Goal: Communication & Community: Share content

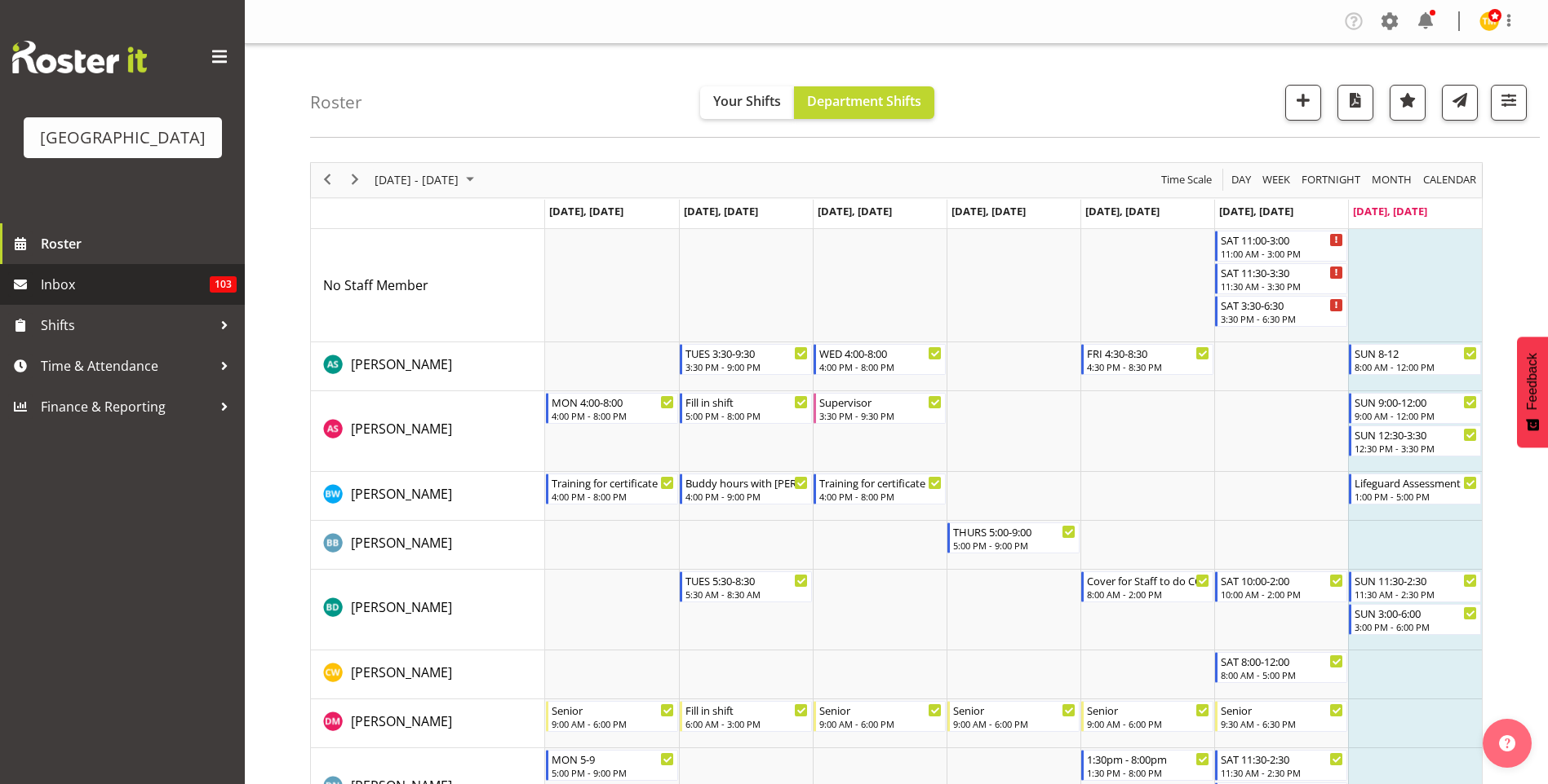
click at [105, 278] on span "Inbox" at bounding box center [125, 285] width 169 height 24
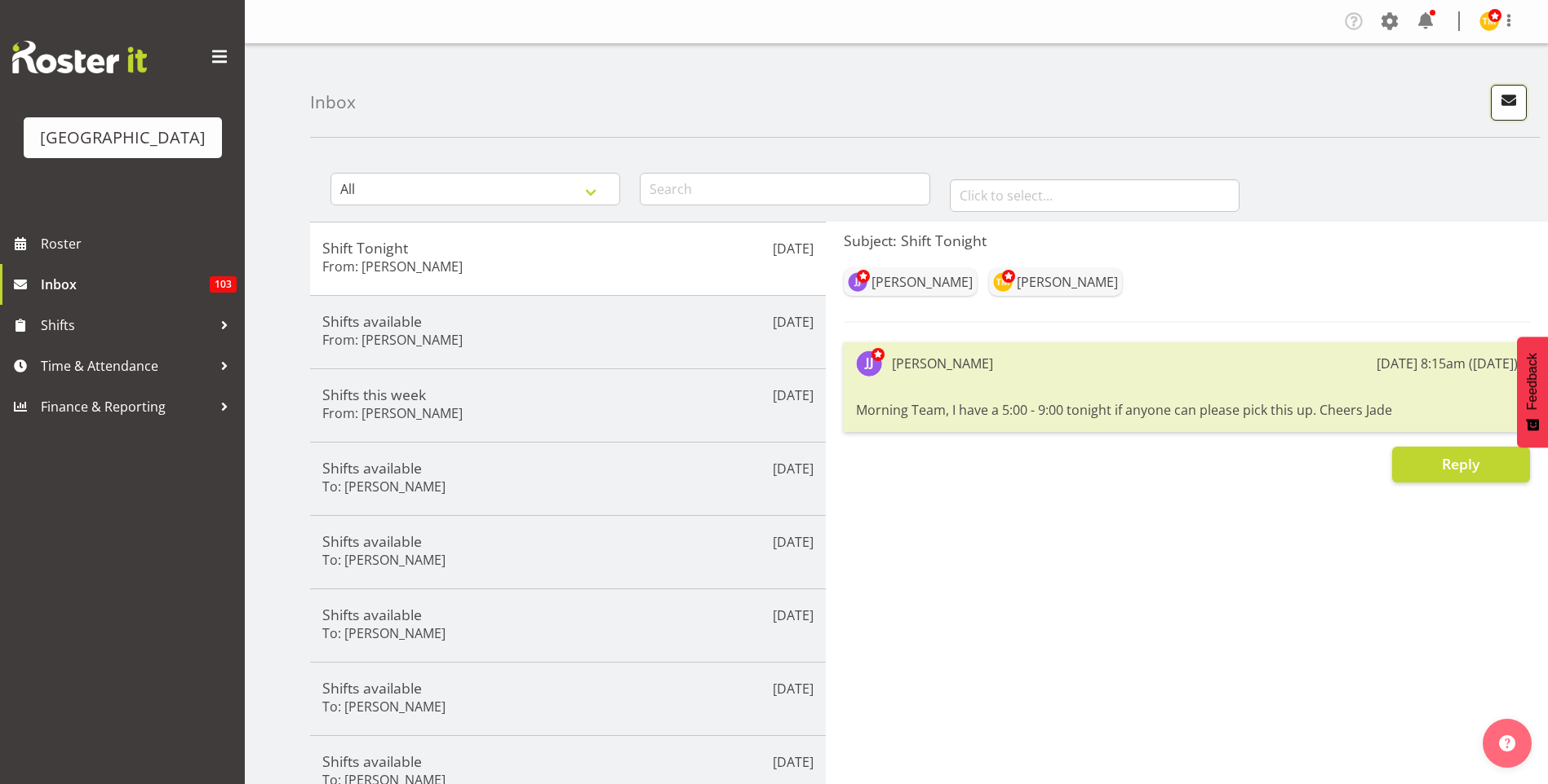
click at [1514, 108] on span "button" at bounding box center [1508, 100] width 21 height 21
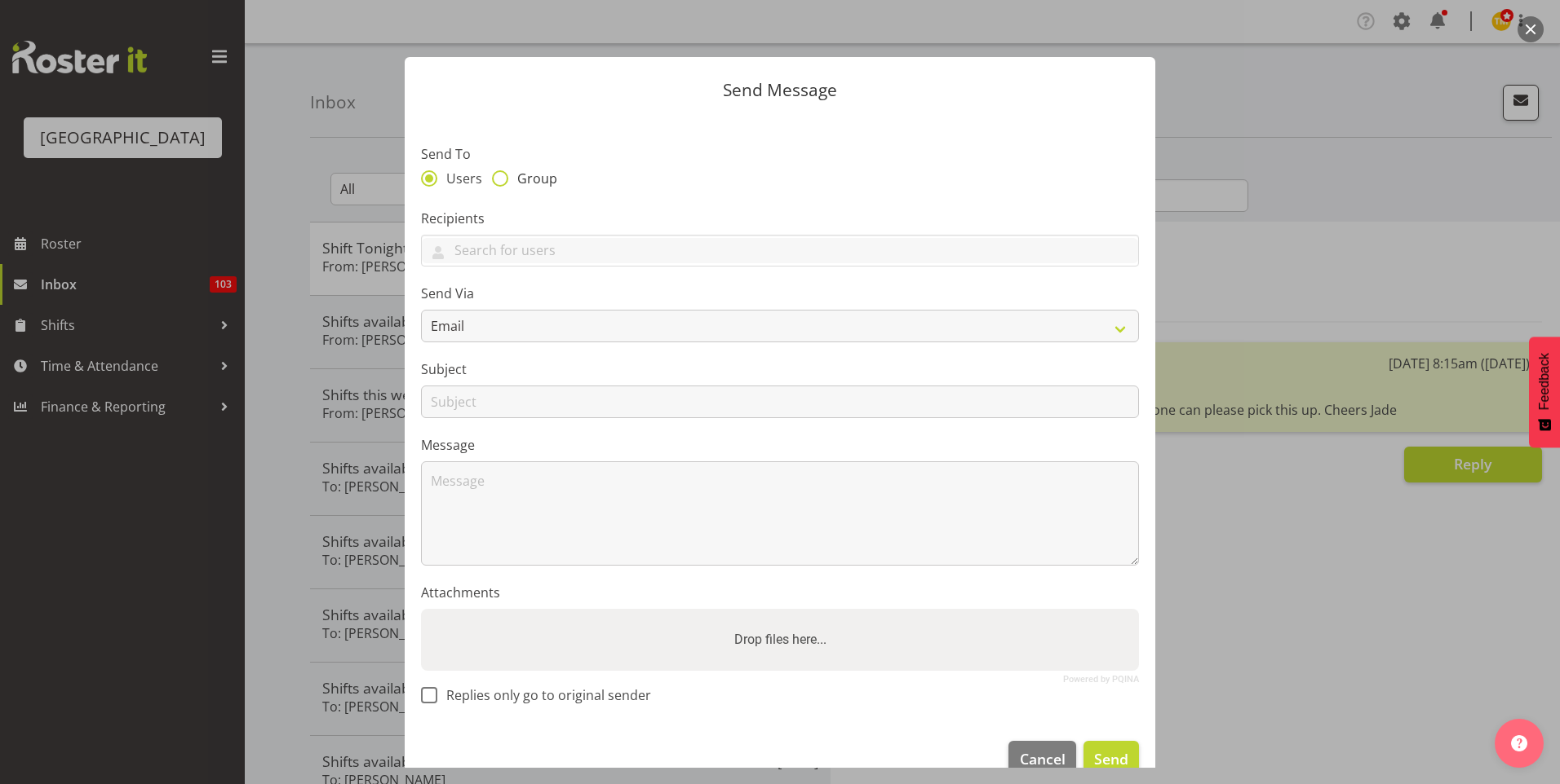
click at [506, 176] on span at bounding box center [500, 178] width 17 height 17
click at [502, 176] on input "Group" at bounding box center [497, 178] width 10 height 10
radio input "true"
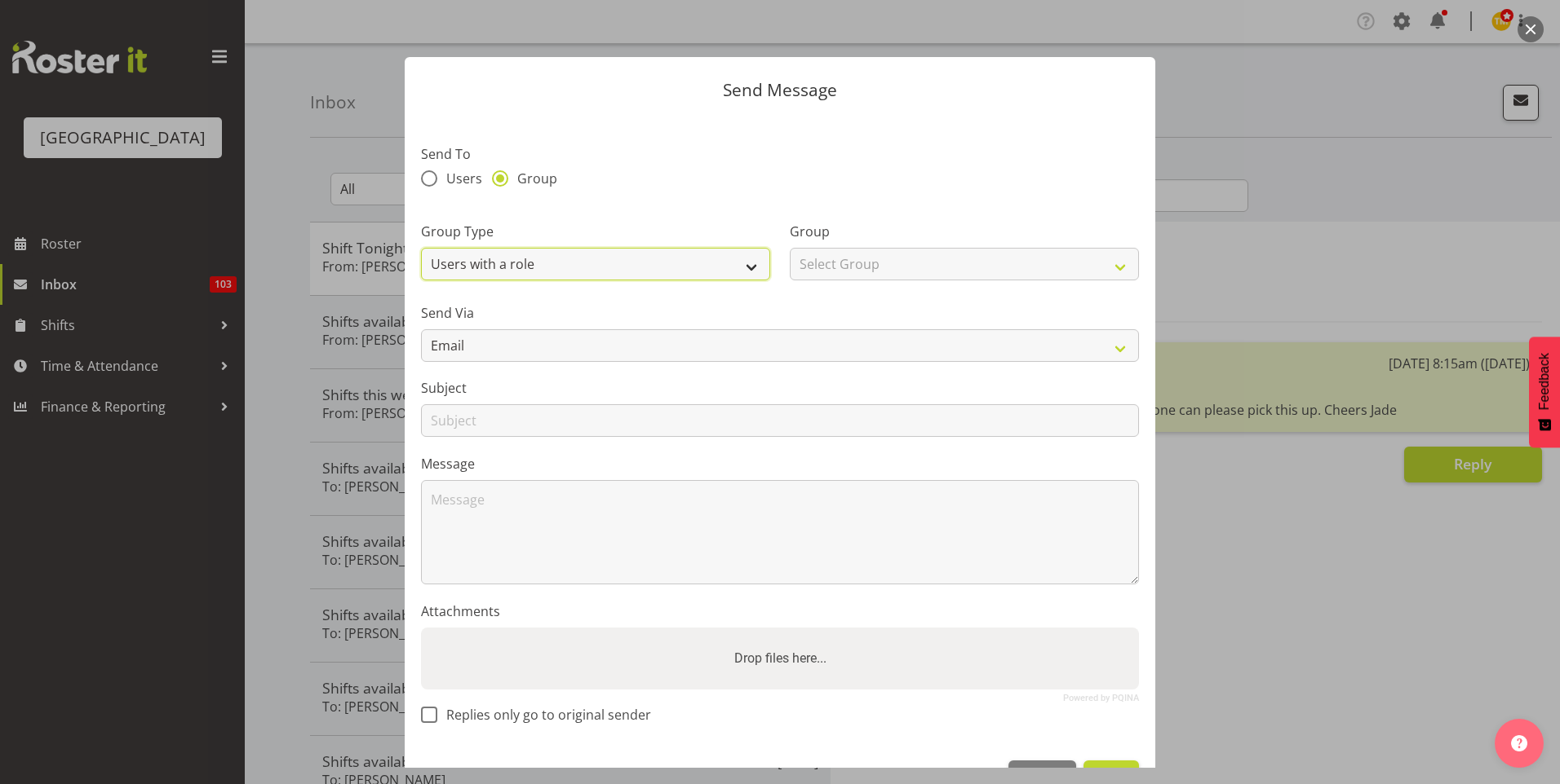
click at [568, 268] on select "Users with a role Users with a skill Primary users in a location All users in a…" at bounding box center [595, 264] width 349 height 32
click at [558, 254] on select "Users with a role Users with a skill Primary users in a location All users in a…" at bounding box center [595, 264] width 349 height 32
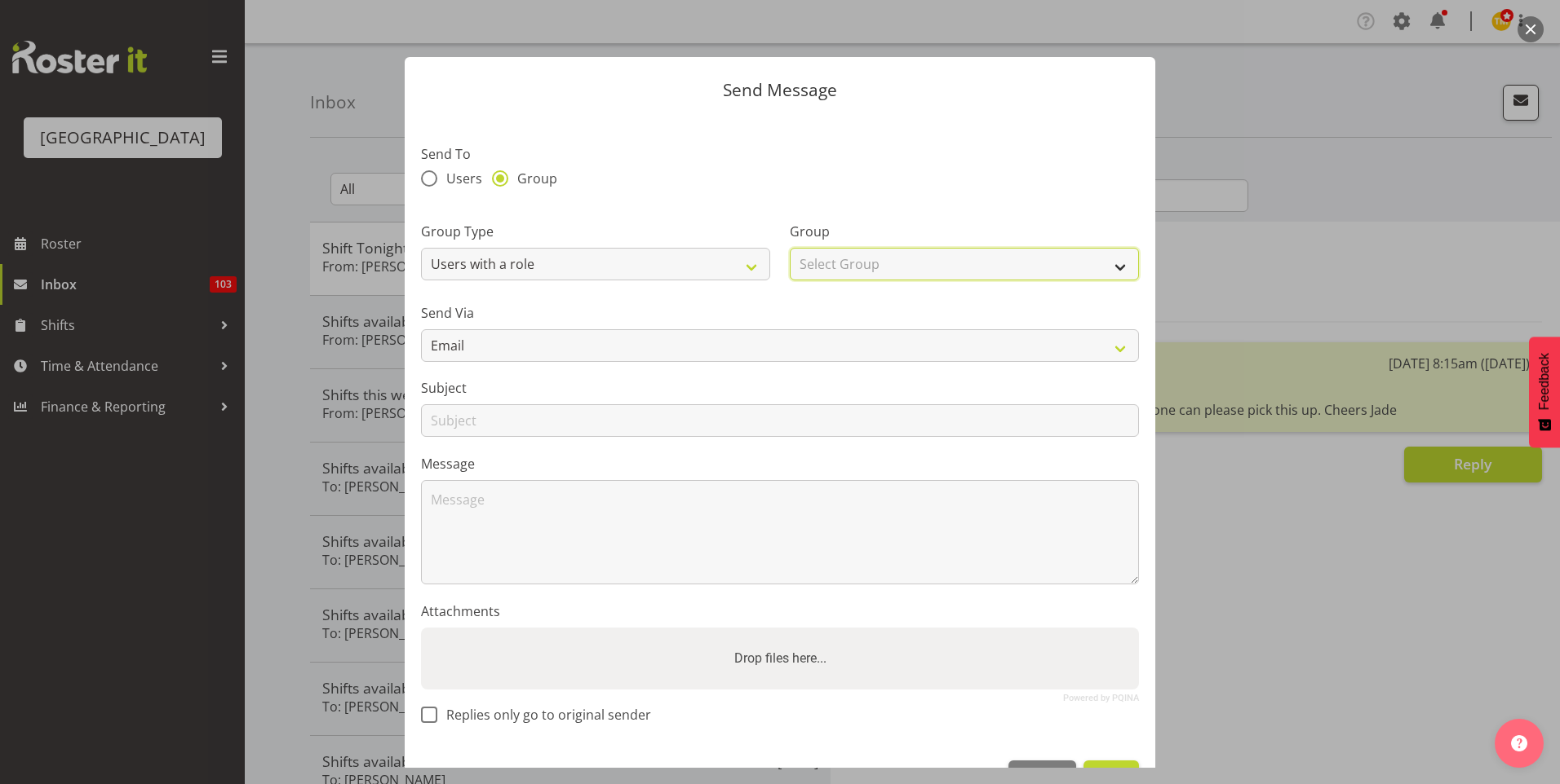
drag, startPoint x: 862, startPoint y: 269, endPoint x: 851, endPoint y: 271, distance: 11.2
click at [854, 269] on select "Select Group Aquatic Customer Services Officer Cleaner - Splash Palace Faciltie…" at bounding box center [964, 264] width 349 height 32
select select "96"
click at [790, 248] on select "Select Group Aquatic Customer Services Officer Cleaner - Splash Palace Faciltie…" at bounding box center [964, 264] width 349 height 32
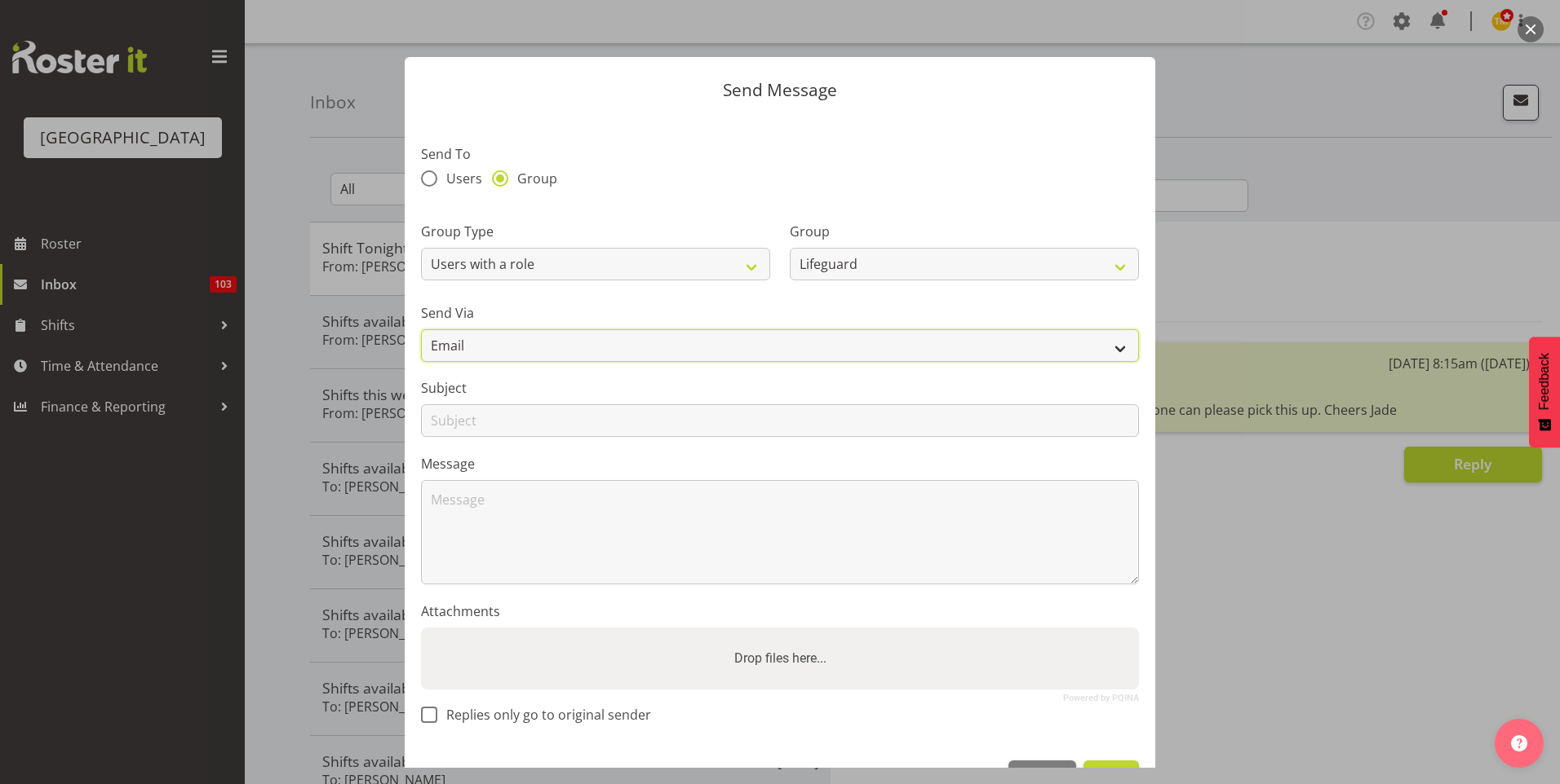
click at [567, 344] on select "Email SMS" at bounding box center [780, 345] width 718 height 32
select select "sms"
click at [421, 330] on select "Email SMS" at bounding box center [780, 345] width 718 height 32
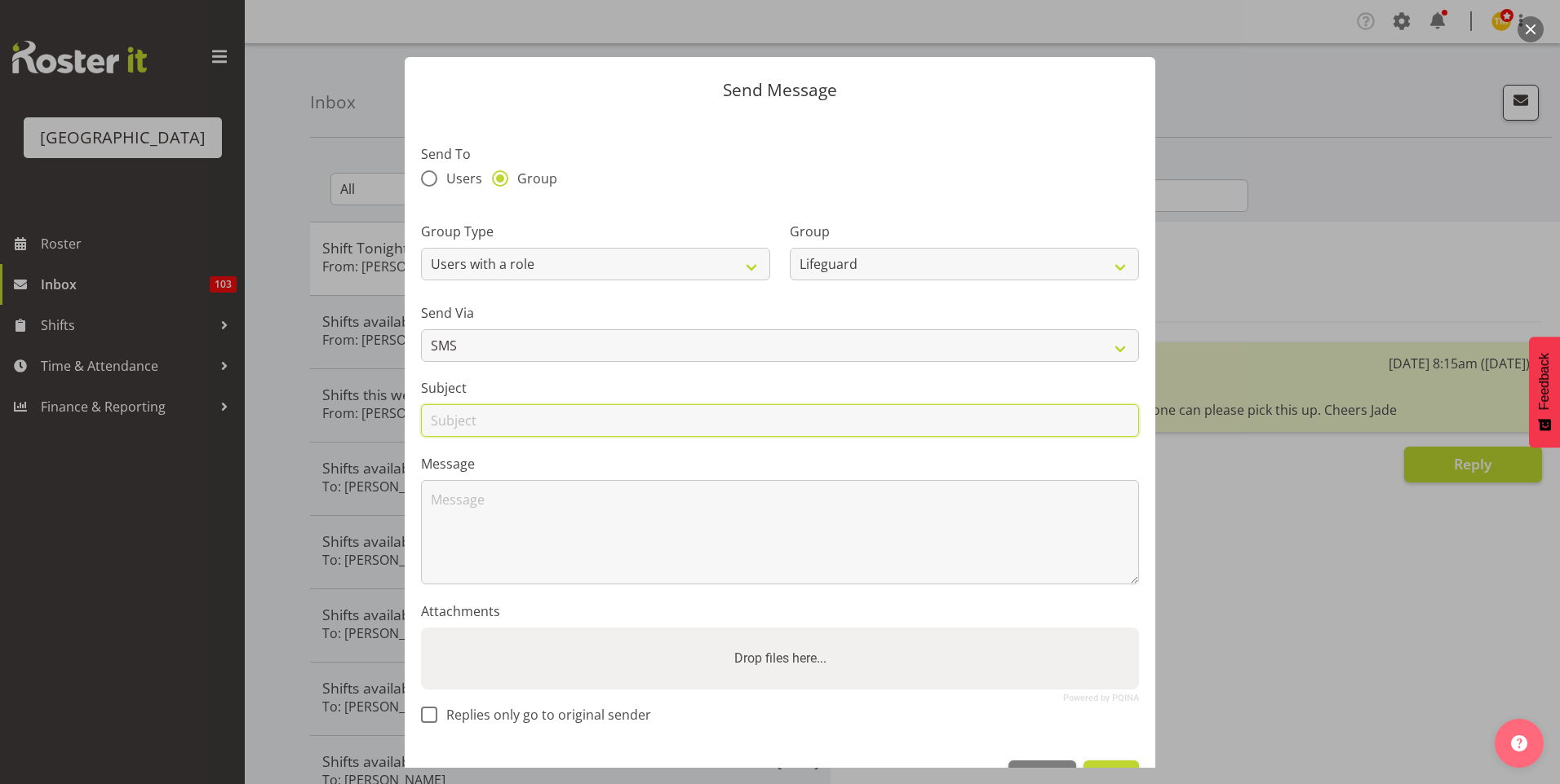
click at [502, 425] on input "text" at bounding box center [780, 420] width 718 height 32
type input "Shift offer"
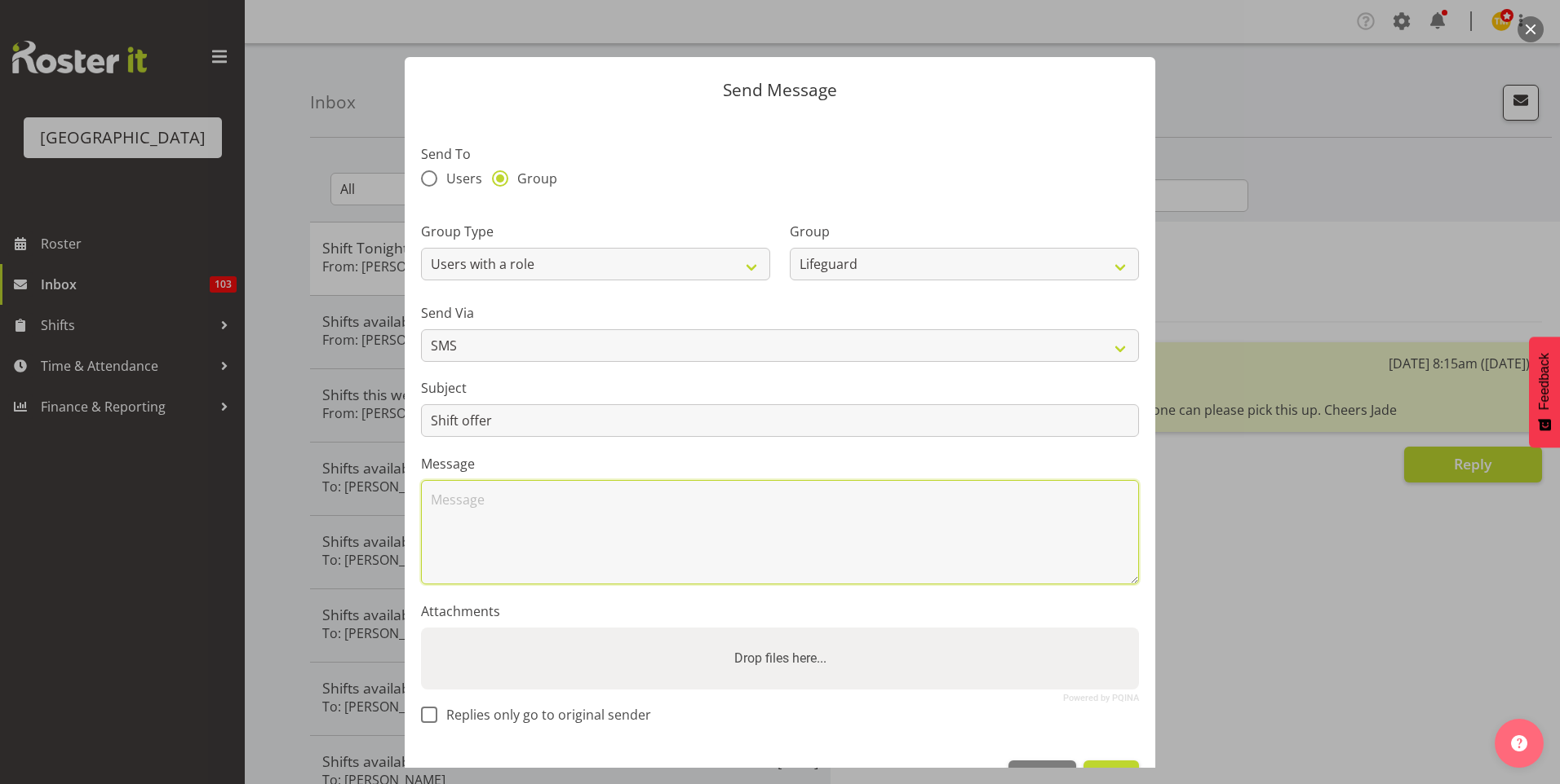
click at [640, 525] on textarea at bounding box center [780, 533] width 718 height 104
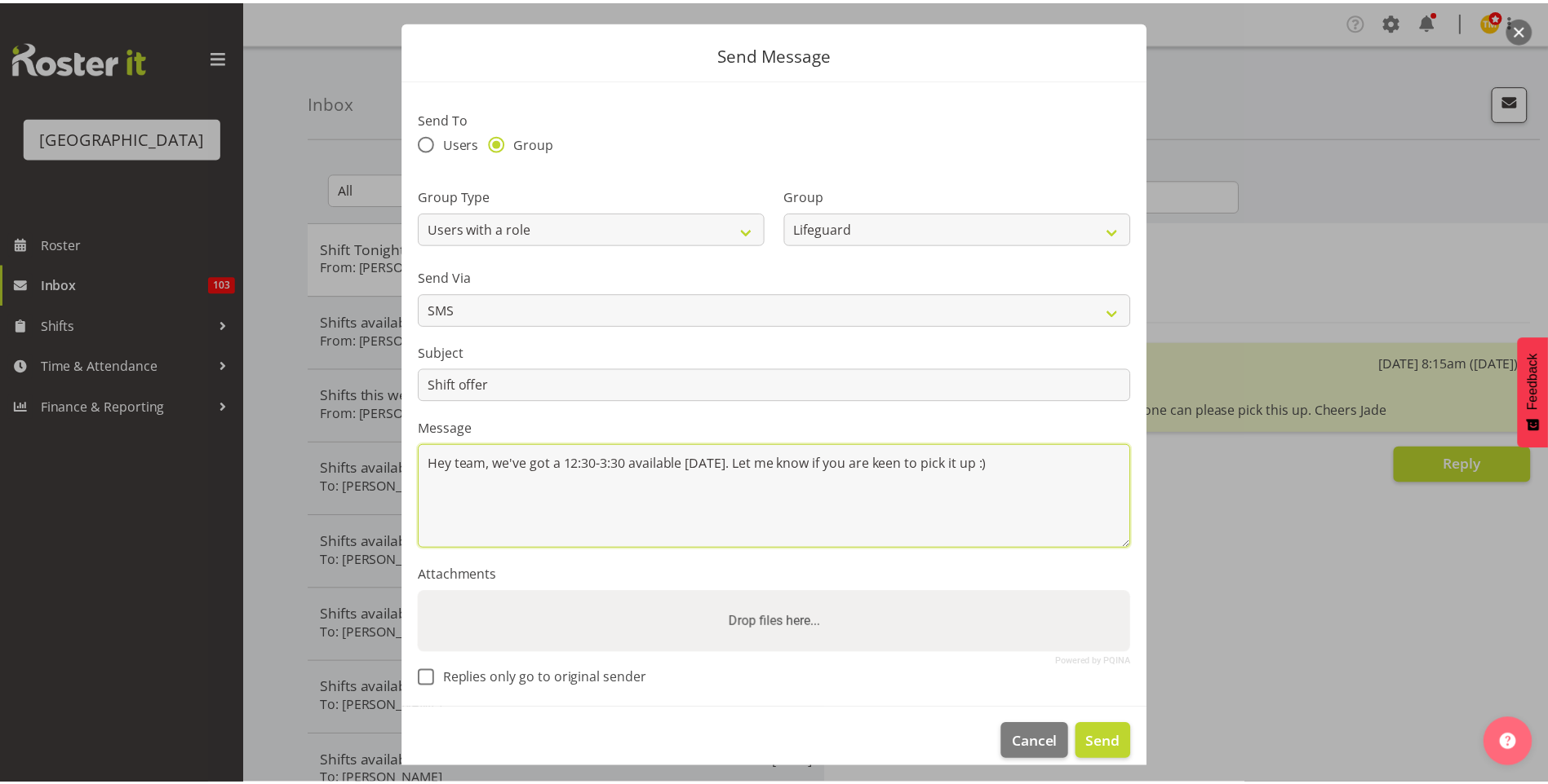
scroll to position [53, 0]
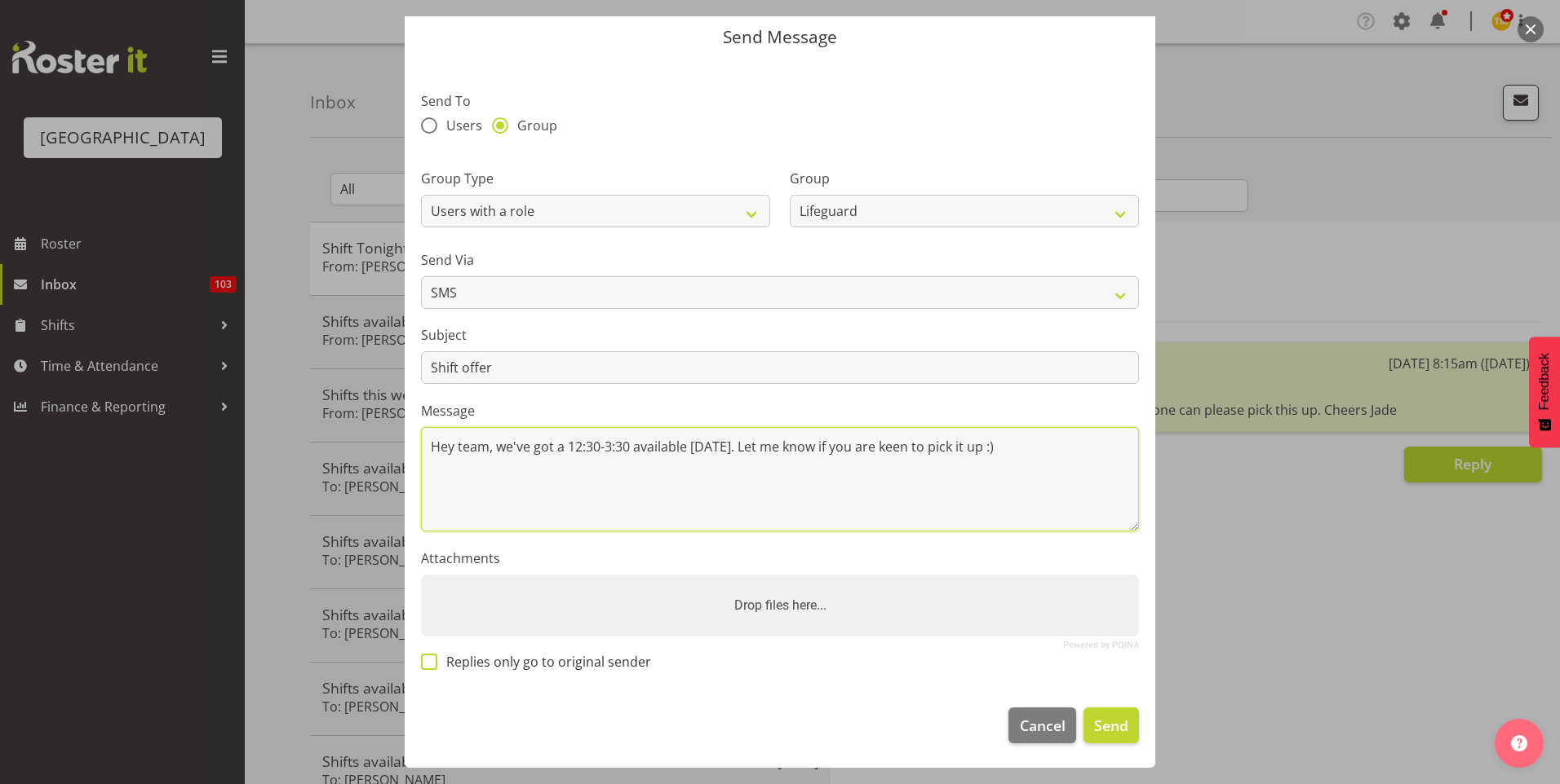
type textarea "Hey team, we've got a 12:30-3:30 available [DATE]. Let me know if you are keen …"
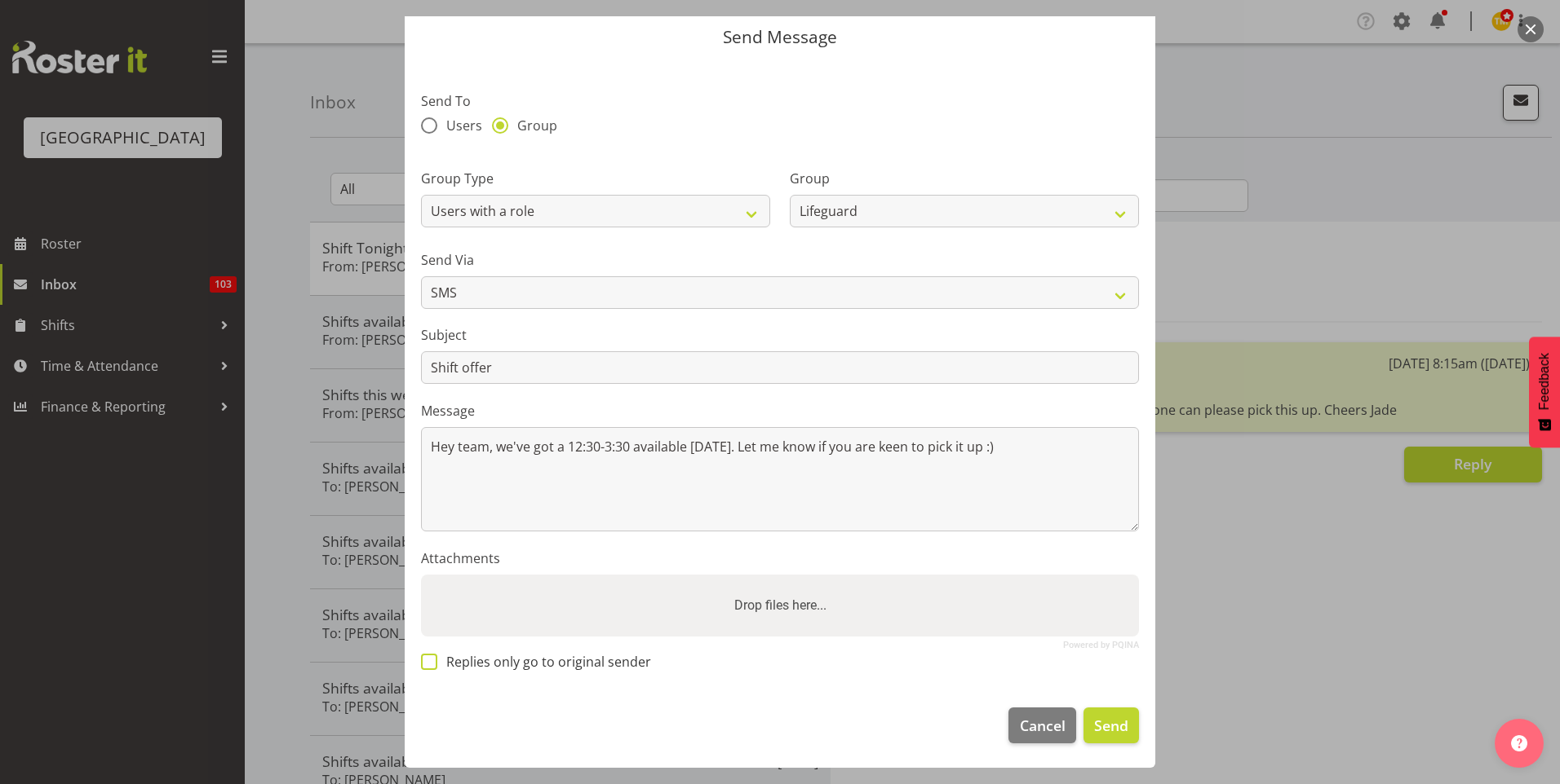
click at [427, 656] on span at bounding box center [429, 662] width 17 height 17
click at [427, 656] on input "Replies only go to original sender" at bounding box center [427, 661] width 10 height 10
checkbox input "true"
click at [1106, 731] on span "Send" at bounding box center [1111, 726] width 34 height 21
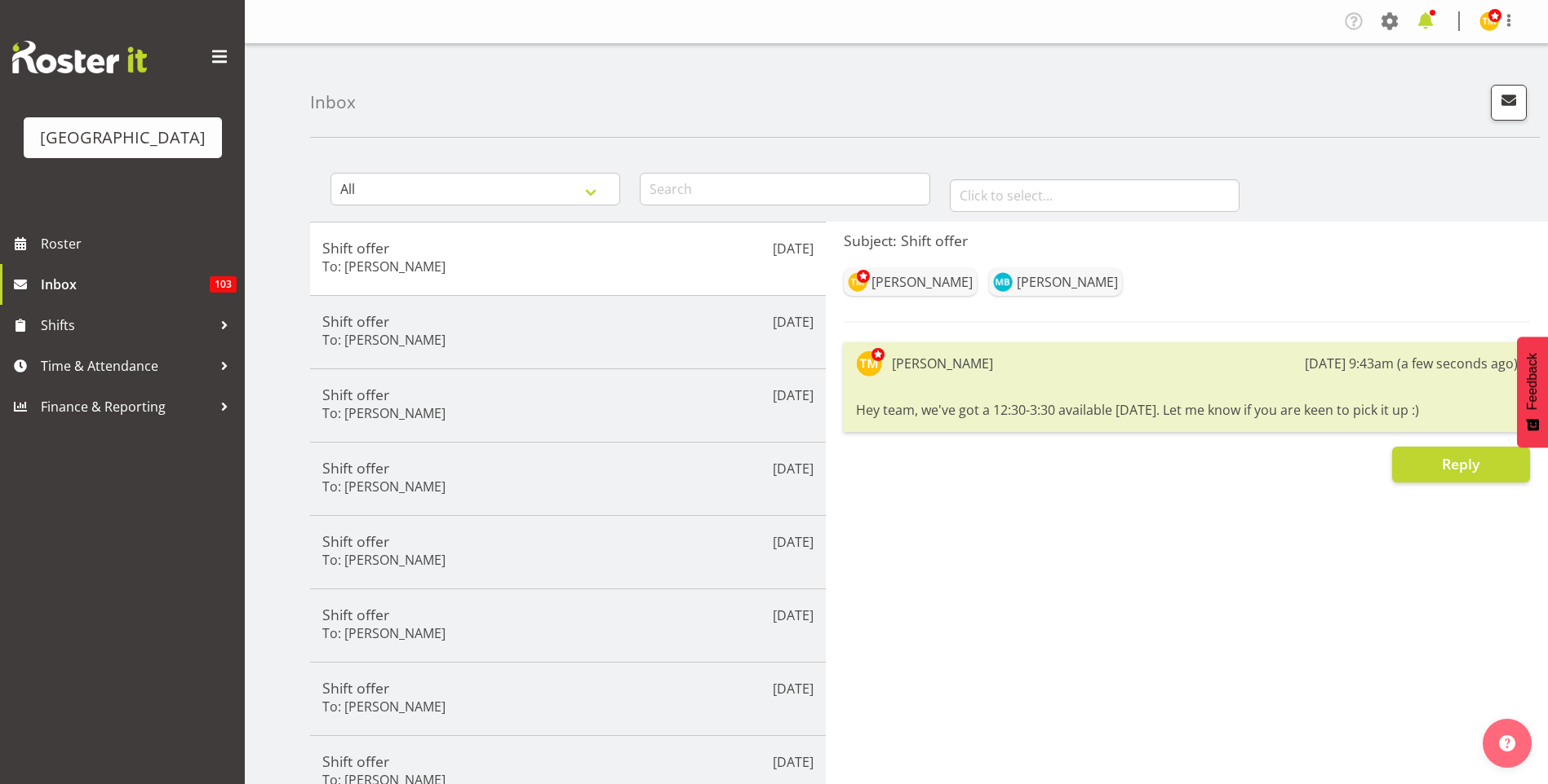
click at [1433, 23] on span at bounding box center [1425, 21] width 26 height 26
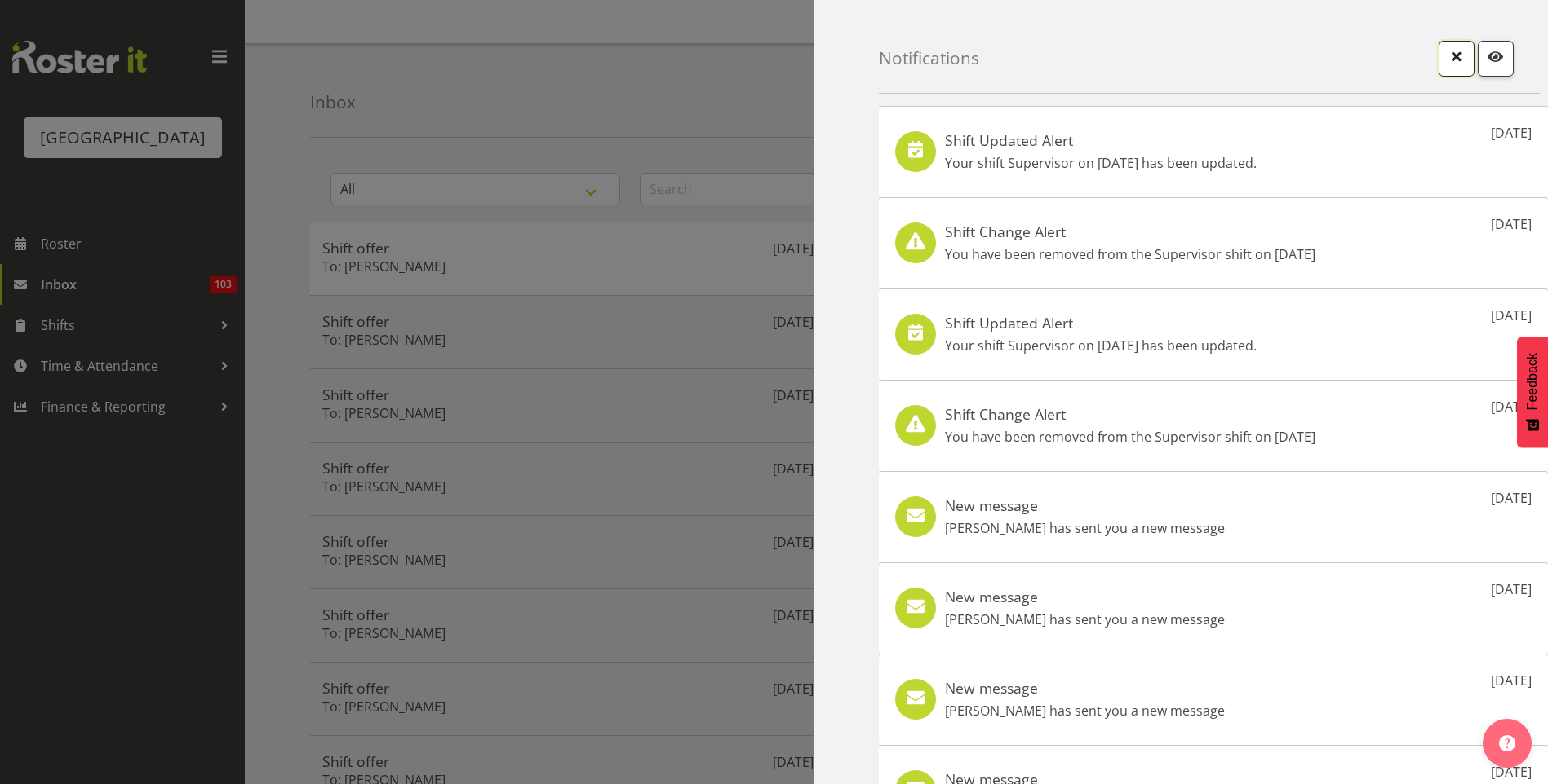
click at [1445, 67] on span "button" at bounding box center [1456, 56] width 21 height 21
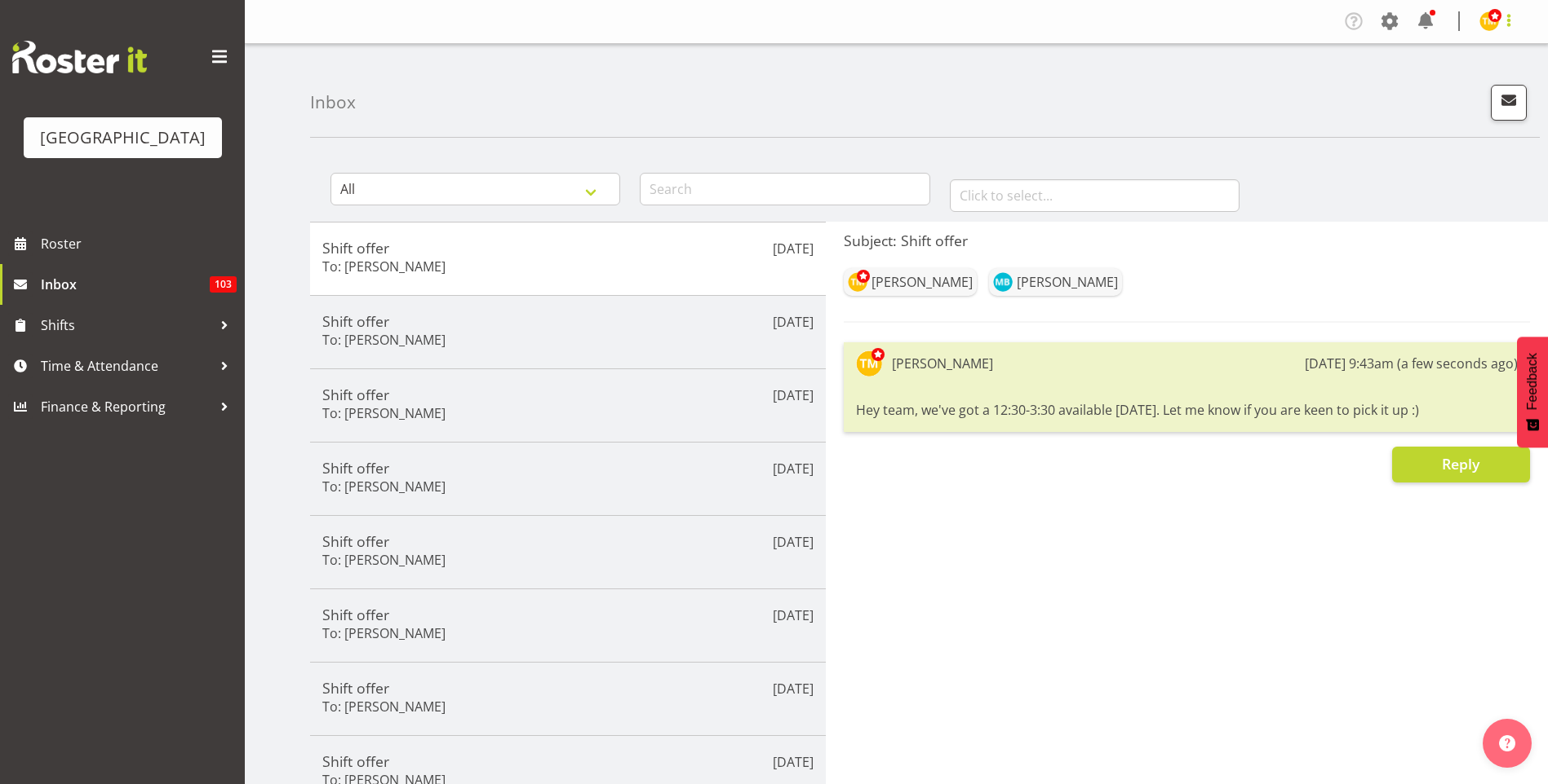
click at [1507, 22] on span at bounding box center [1508, 20] width 19 height 19
click at [1440, 95] on link "Log Out" at bounding box center [1440, 86] width 157 height 30
